Goal: Transaction & Acquisition: Book appointment/travel/reservation

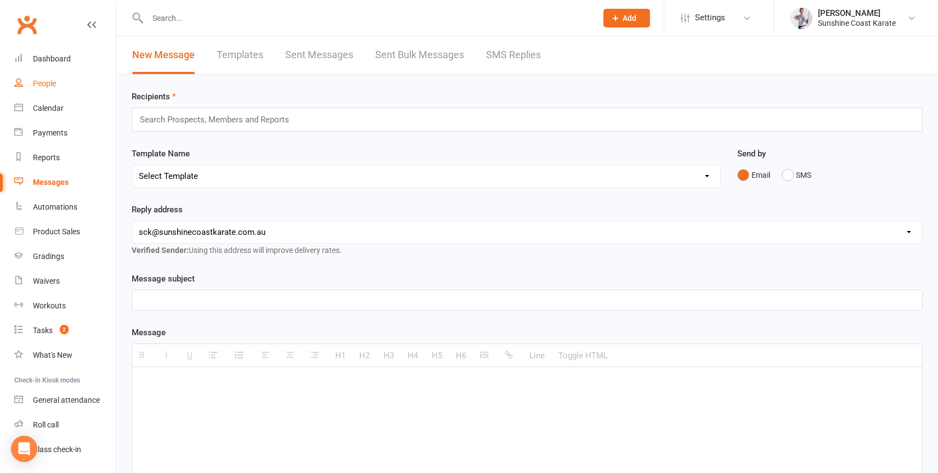
click at [37, 82] on div "People" at bounding box center [44, 83] width 23 height 9
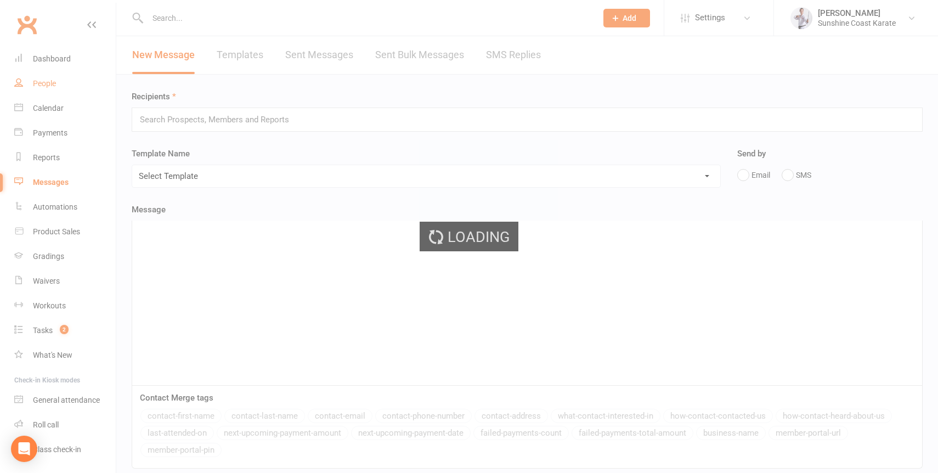
select select "100"
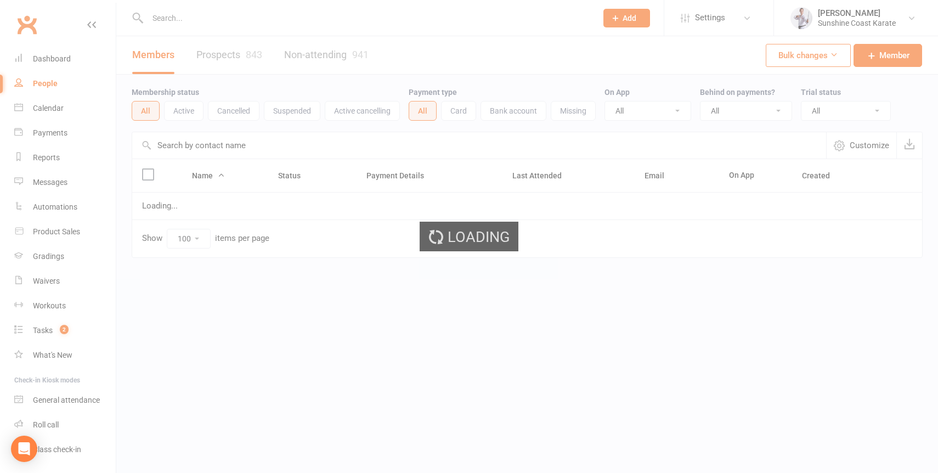
click at [200, 14] on div "Loading" at bounding box center [469, 236] width 938 height 473
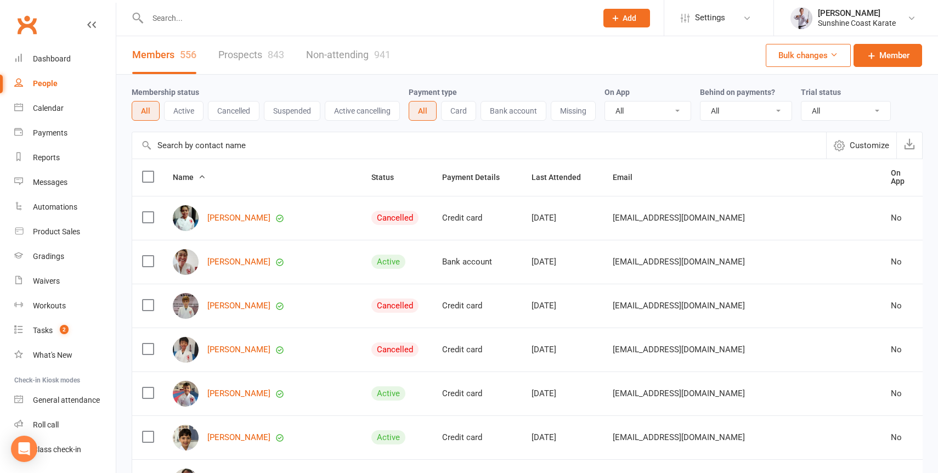
click at [189, 18] on input "text" at bounding box center [366, 17] width 445 height 15
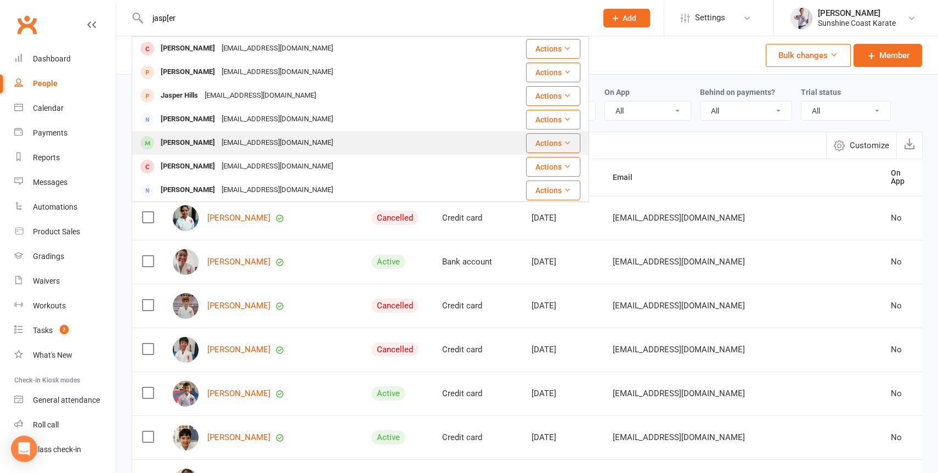
type input "jasp[er"
click at [192, 149] on div "[PERSON_NAME]" at bounding box center [187, 143] width 61 height 16
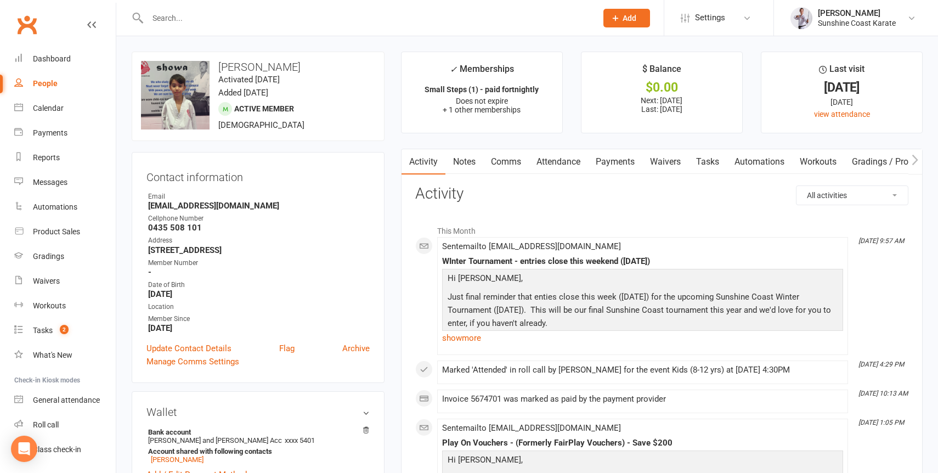
click at [165, 207] on strong "[EMAIL_ADDRESS][DOMAIN_NAME]" at bounding box center [259, 206] width 222 height 10
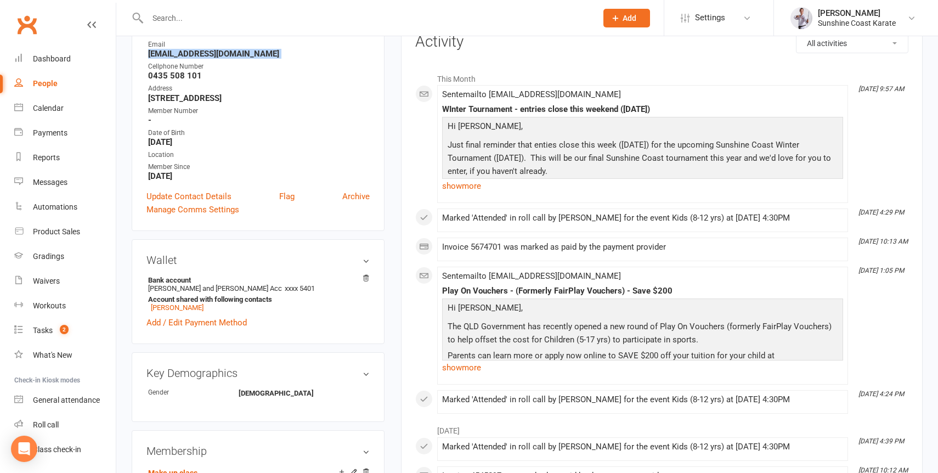
scroll to position [157, 0]
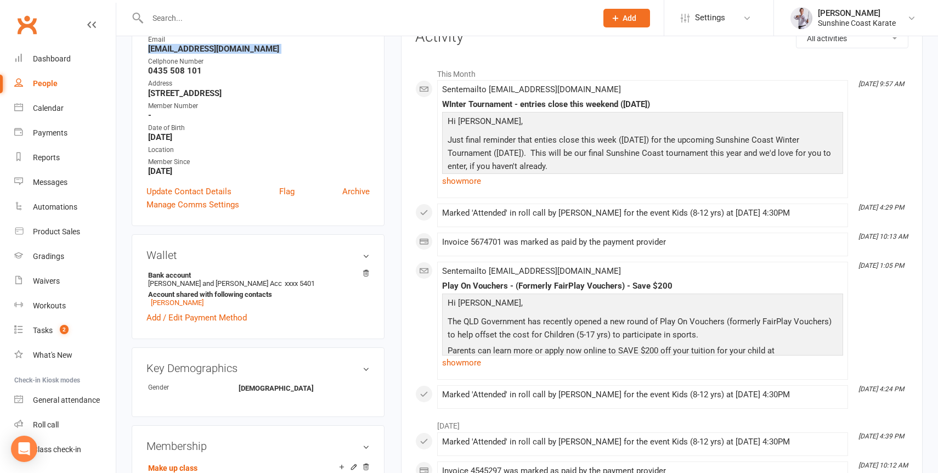
copy render-form-field "[EMAIL_ADDRESS][DOMAIN_NAME]"
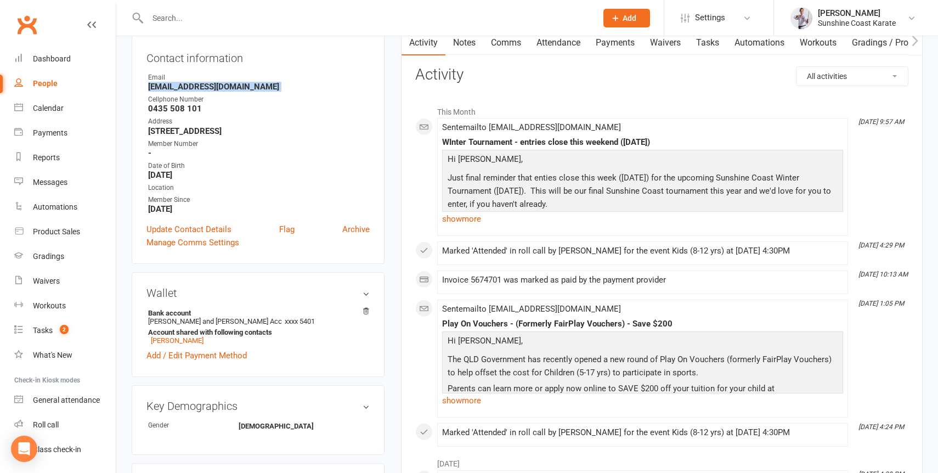
scroll to position [0, 0]
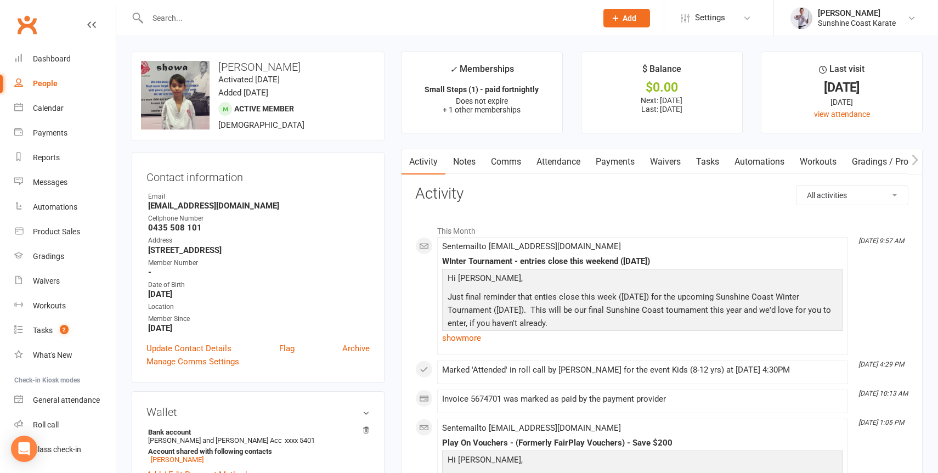
click at [215, 14] on input "text" at bounding box center [366, 17] width 445 height 15
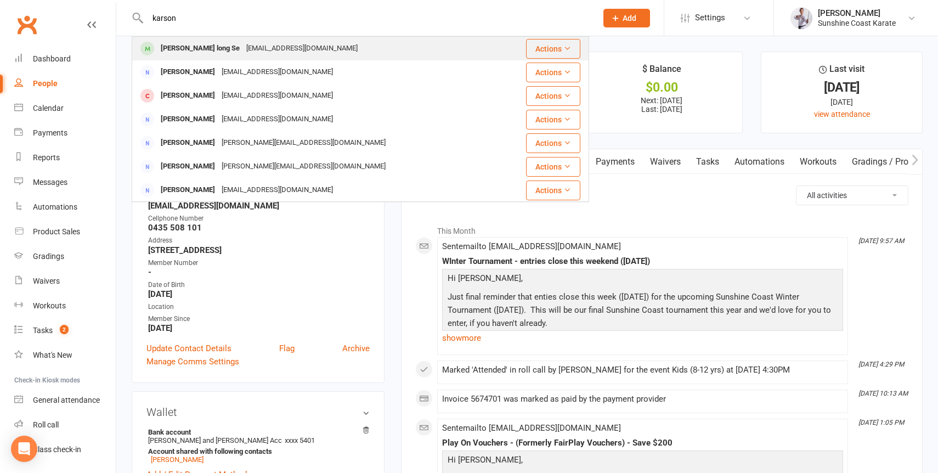
type input "karson"
click at [215, 49] on div "[PERSON_NAME] long Se" at bounding box center [200, 49] width 86 height 16
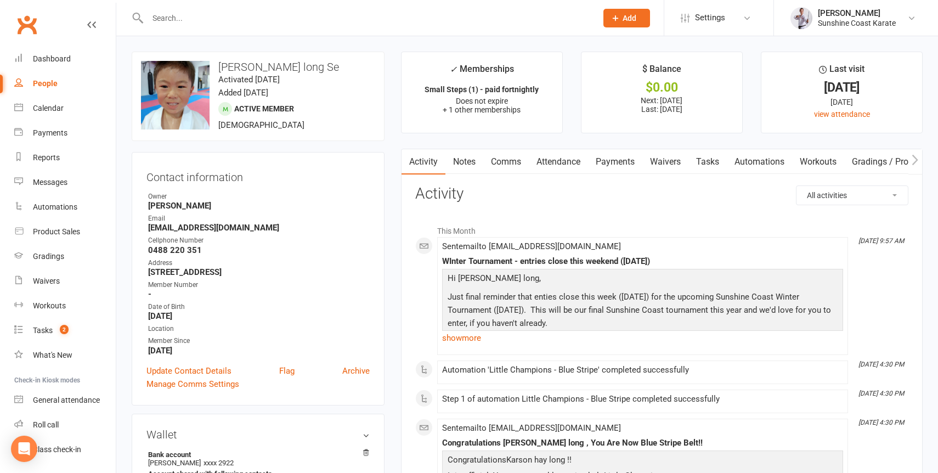
click at [234, 67] on h3 "[PERSON_NAME] long Se" at bounding box center [258, 67] width 234 height 12
copy h3 "[PERSON_NAME] long Se"
click at [276, 14] on input "text" at bounding box center [366, 17] width 445 height 15
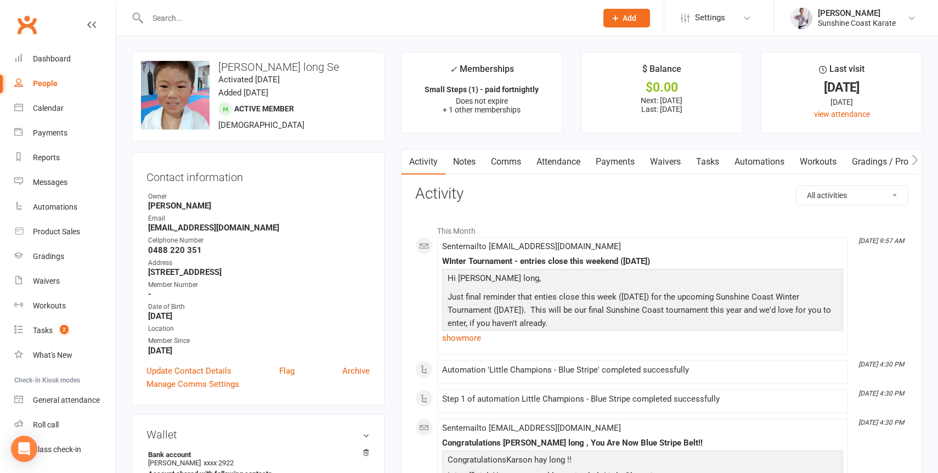
paste input "[PERSON_NAME]"
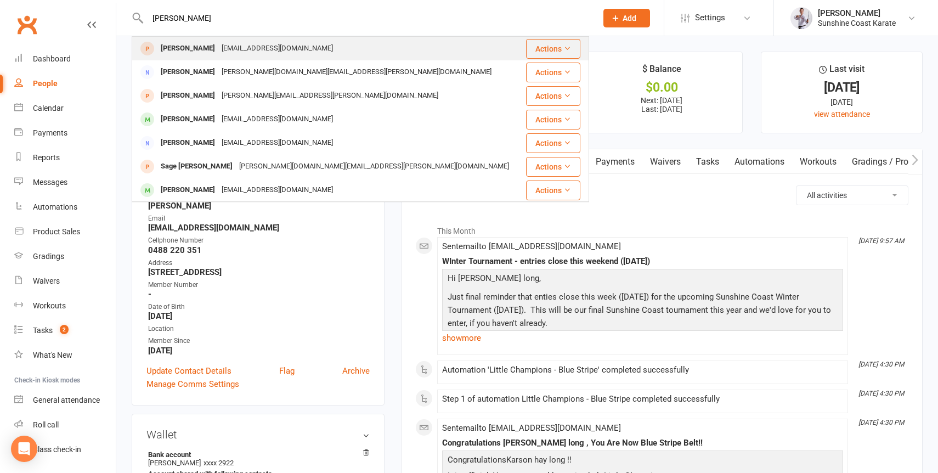
type input "[PERSON_NAME]"
click at [244, 43] on div "[EMAIL_ADDRESS][DOMAIN_NAME]" at bounding box center [277, 49] width 118 height 16
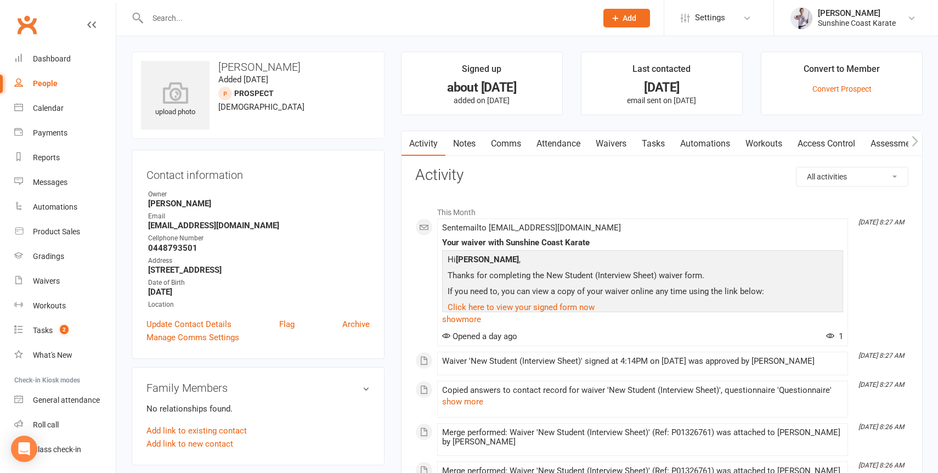
click at [555, 143] on link "Attendance" at bounding box center [558, 143] width 59 height 25
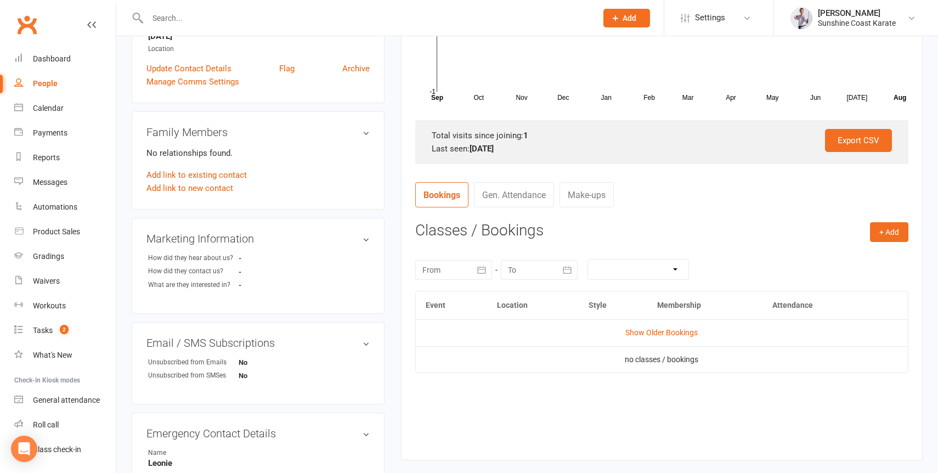
scroll to position [292, 0]
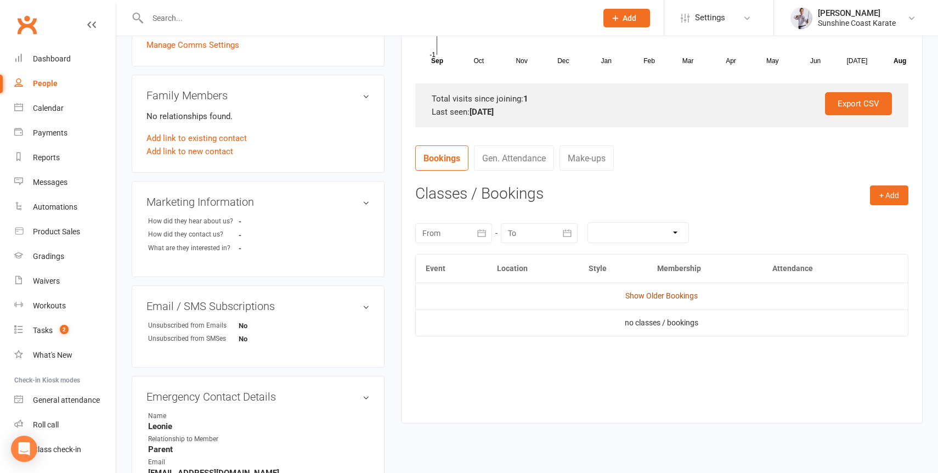
click at [656, 295] on link "Show Older Bookings" at bounding box center [662, 295] width 72 height 9
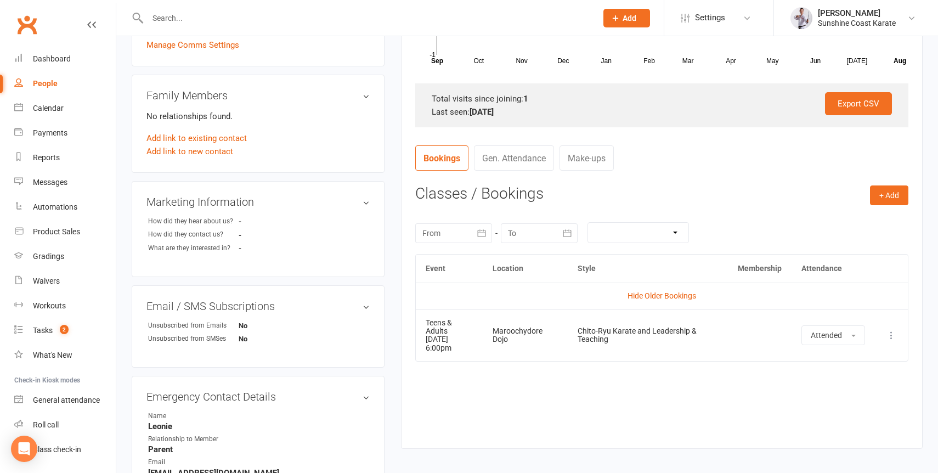
click at [656, 295] on link "Hide Older Bookings" at bounding box center [662, 295] width 69 height 9
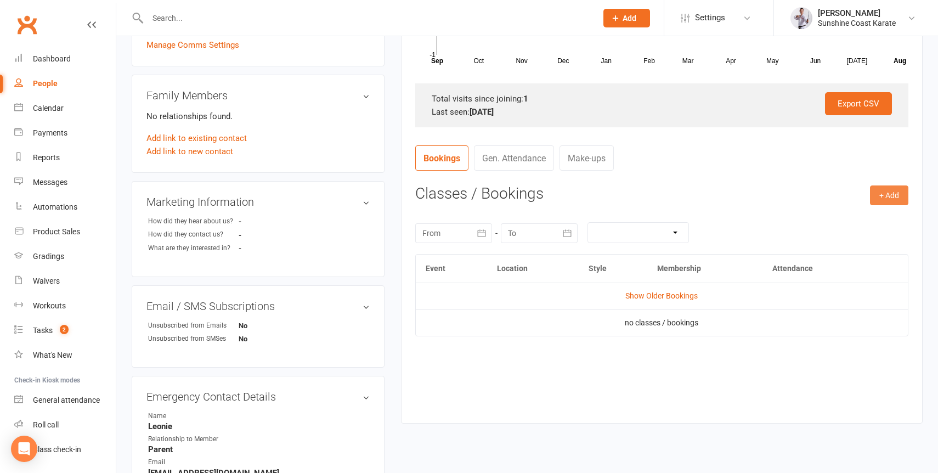
click at [896, 195] on button "+ Add" at bounding box center [889, 195] width 38 height 20
click at [831, 222] on link "Book Event" at bounding box center [854, 220] width 109 height 22
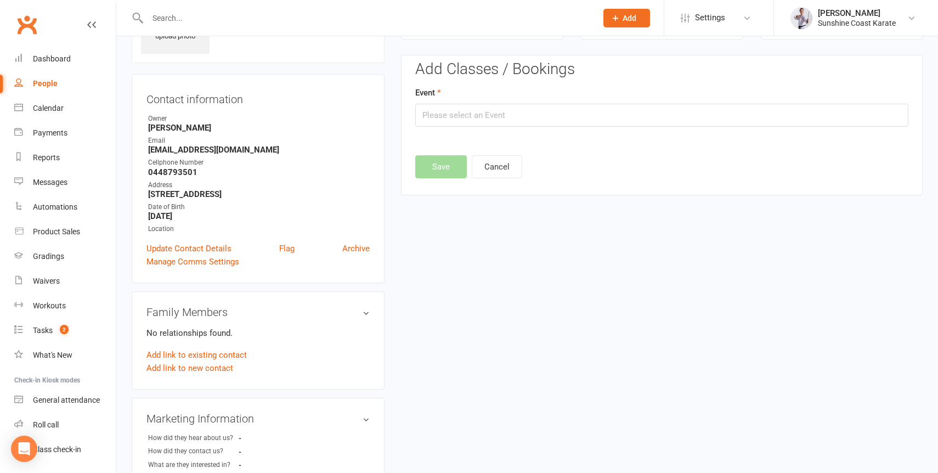
scroll to position [75, 0]
click at [451, 108] on input "text" at bounding box center [661, 115] width 493 height 23
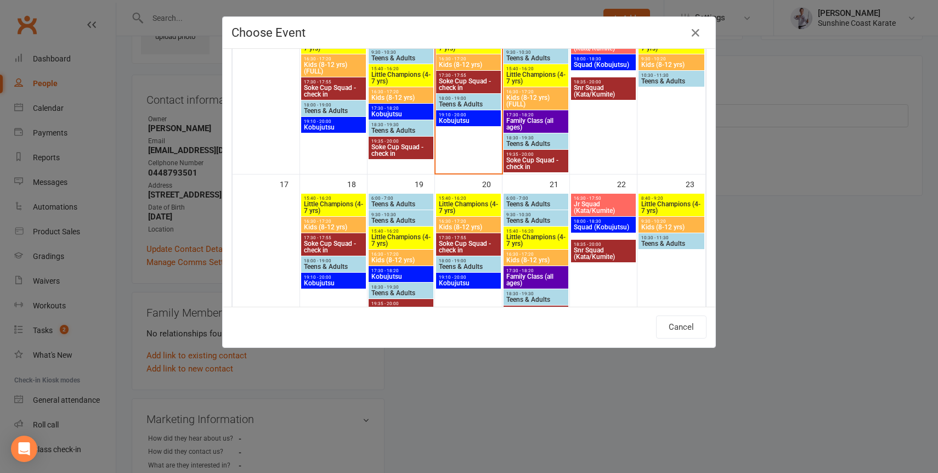
scroll to position [426, 0]
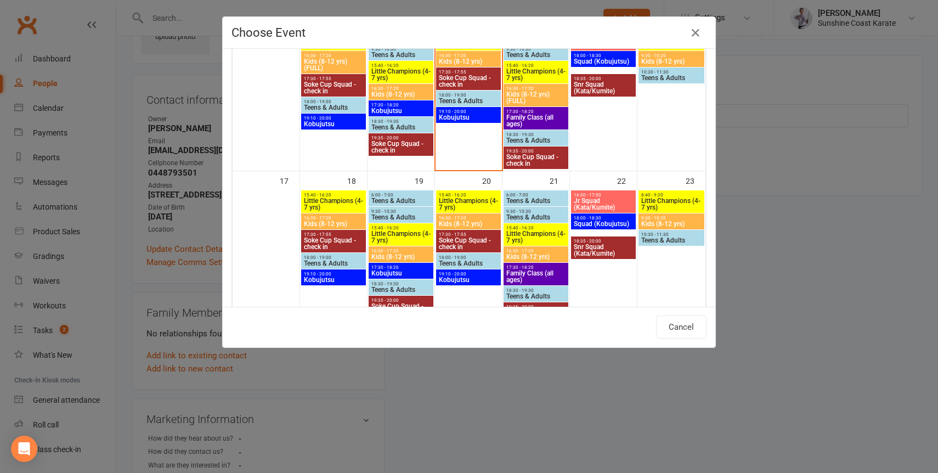
click at [317, 258] on span "18:00 - 19:00" at bounding box center [333, 257] width 60 height 5
type input "Teens & Adults - [DATE] 6:00:00 PM"
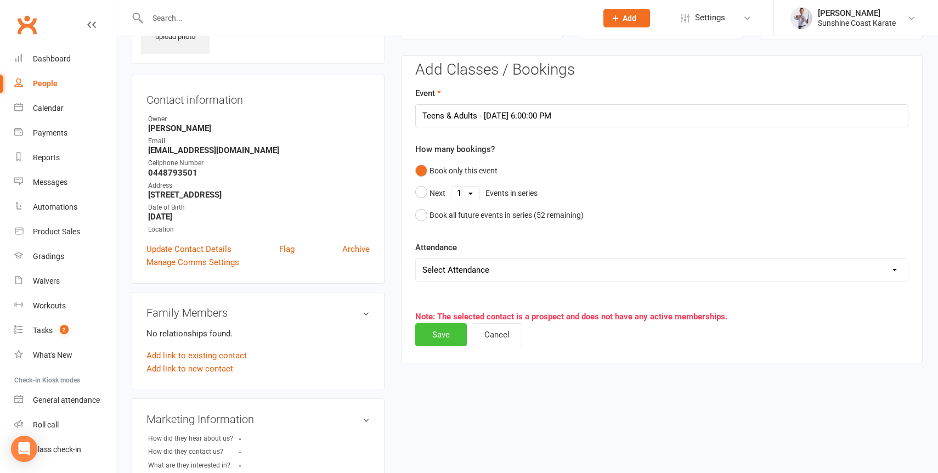
click at [440, 332] on button "Save" at bounding box center [441, 334] width 52 height 23
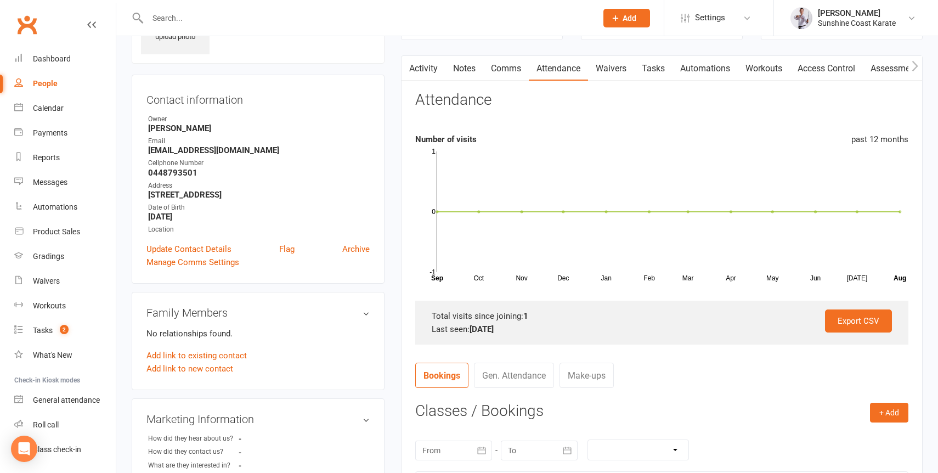
click at [159, 177] on strong "0448793501" at bounding box center [259, 173] width 222 height 10
copy strong "0448793501"
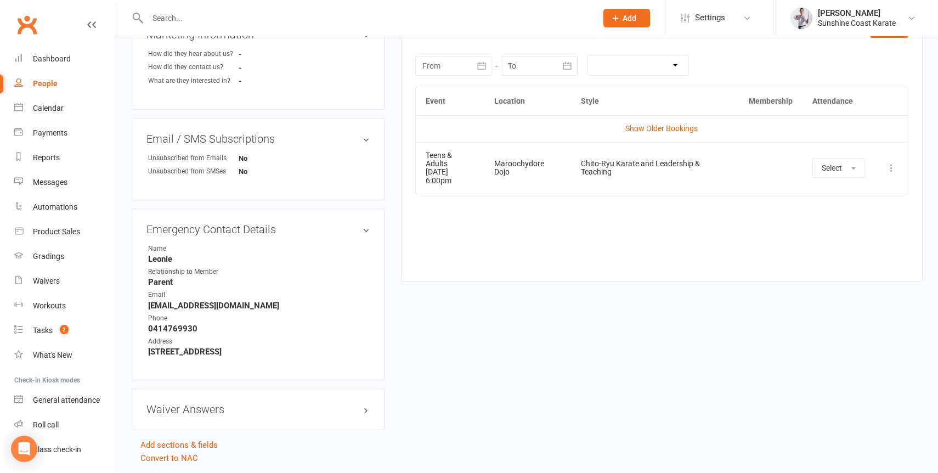
scroll to position [459, 0]
